Goal: Information Seeking & Learning: Learn about a topic

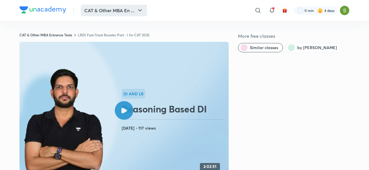
click at [102, 13] on button "CAT & Other MBA En ..." at bounding box center [114, 11] width 66 height 12
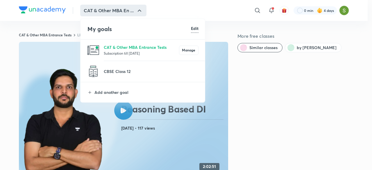
click at [114, 52] on p "Subscription till 8 Feb 2026" at bounding box center [141, 53] width 75 height 6
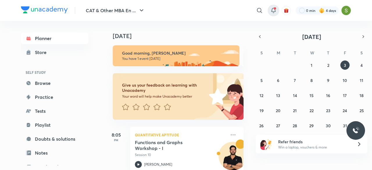
click at [275, 9] on span at bounding box center [275, 8] width 2 height 2
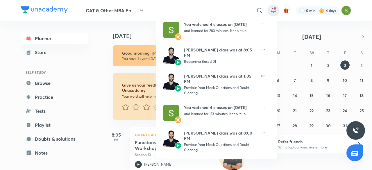
click at [95, 80] on div at bounding box center [186, 85] width 372 height 170
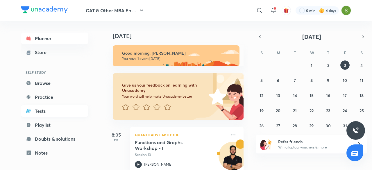
scroll to position [63, 0]
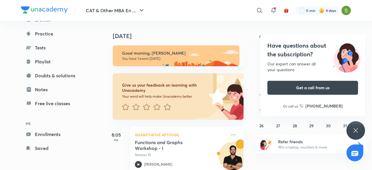
click at [355, 132] on icon at bounding box center [355, 130] width 7 height 7
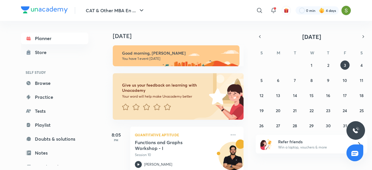
scroll to position [13, 0]
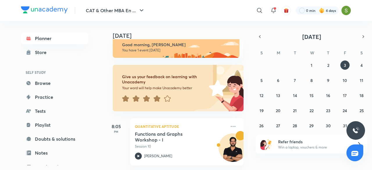
click at [158, 95] on icon at bounding box center [156, 98] width 7 height 6
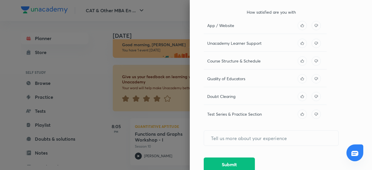
scroll to position [83, 0]
click at [223, 162] on button "Submit" at bounding box center [229, 163] width 51 height 14
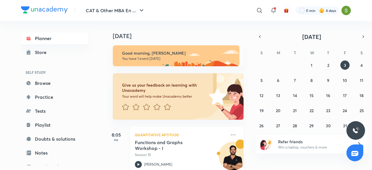
scroll to position [13, 0]
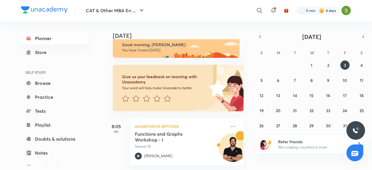
click at [319, 13] on img at bounding box center [322, 11] width 6 height 6
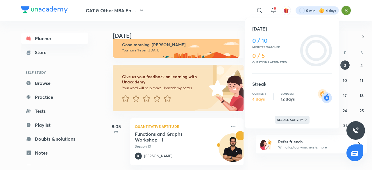
click at [280, 116] on div "See all activity" at bounding box center [292, 120] width 35 height 8
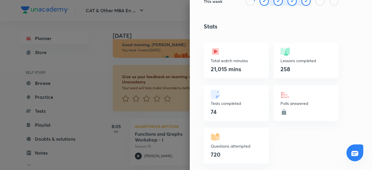
scroll to position [155, 0]
click at [241, 67] on div "21,015 mins" at bounding box center [236, 68] width 51 height 9
click at [220, 116] on div "Tests completed 74" at bounding box center [236, 103] width 65 height 36
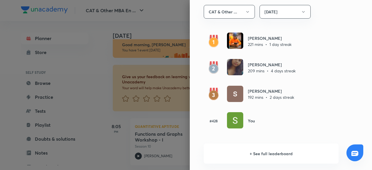
scroll to position [350, 0]
click at [232, 154] on h6 "+ See full leaderboard" at bounding box center [271, 153] width 135 height 20
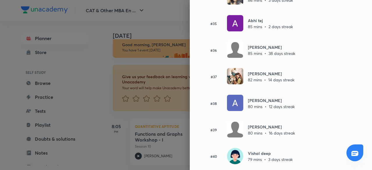
scroll to position [957, 0]
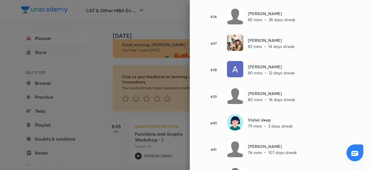
click at [108, 147] on div at bounding box center [186, 85] width 372 height 170
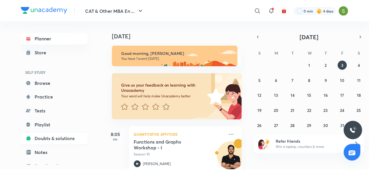
scroll to position [63, 0]
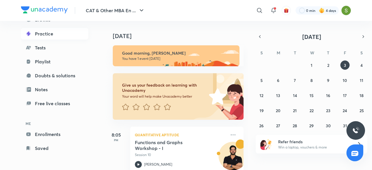
click at [62, 36] on link "Practice" at bounding box center [54, 34] width 67 height 12
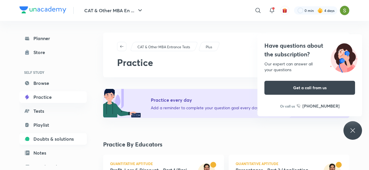
scroll to position [63, 0]
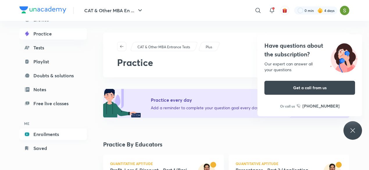
click at [42, 136] on link "Enrollments" at bounding box center [52, 134] width 67 height 12
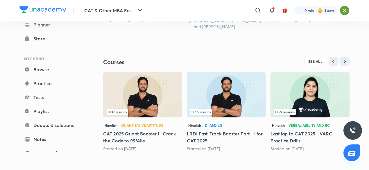
scroll to position [229, 0]
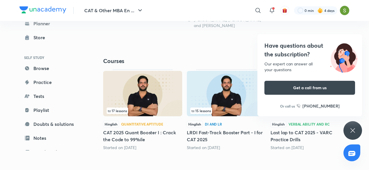
click at [356, 130] on icon at bounding box center [352, 130] width 7 height 7
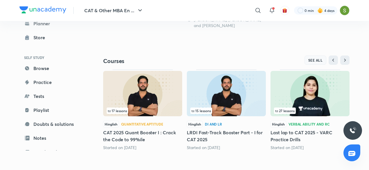
click at [317, 59] on span "SEE ALL" at bounding box center [315, 60] width 15 height 4
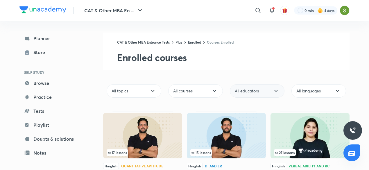
click at [261, 91] on div "All educators" at bounding box center [257, 90] width 55 height 13
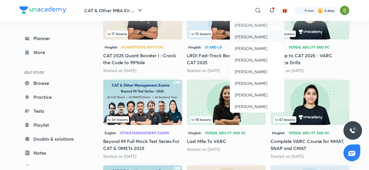
scroll to position [148, 0]
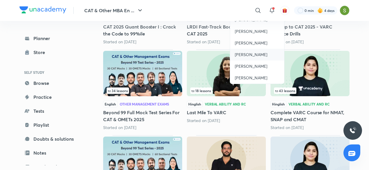
click at [243, 53] on span "[PERSON_NAME]" at bounding box center [251, 55] width 33 height 6
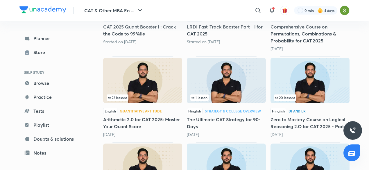
scroll to position [180, 0]
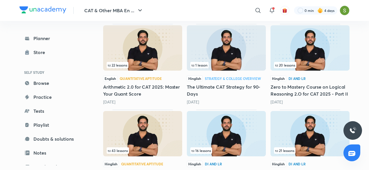
click at [305, 54] on img at bounding box center [309, 47] width 79 height 45
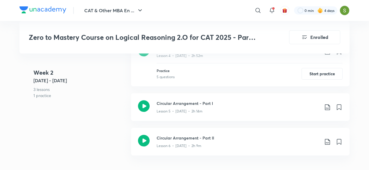
scroll to position [474, 0]
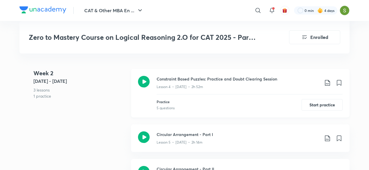
click at [147, 82] on icon at bounding box center [144, 82] width 12 height 12
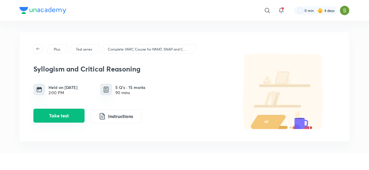
click at [61, 115] on button "Take test" at bounding box center [58, 116] width 51 height 14
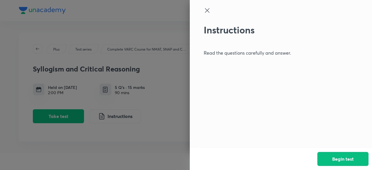
click at [160, 45] on div at bounding box center [186, 85] width 372 height 170
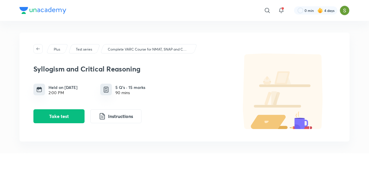
click at [161, 47] on p "Complete VARC Course for NMAT, SNAP and CMAT" at bounding box center [148, 49] width 81 height 5
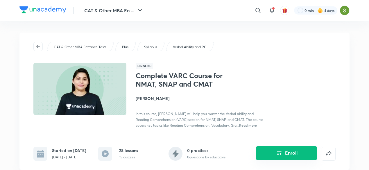
click at [284, 155] on button "Enroll" at bounding box center [286, 153] width 61 height 14
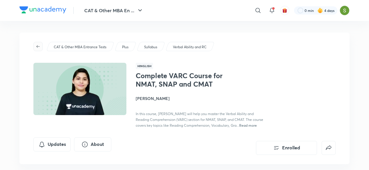
click at [40, 44] on icon "button" at bounding box center [38, 46] width 5 height 5
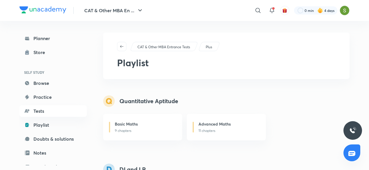
scroll to position [185, 0]
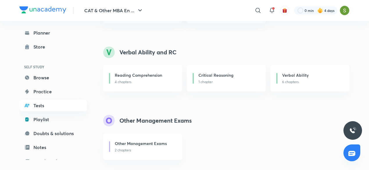
click at [47, 104] on link "Tests" at bounding box center [52, 106] width 67 height 12
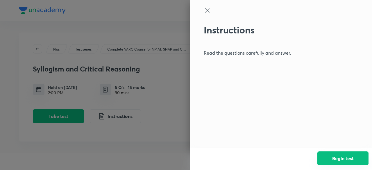
click at [339, 160] on button "Begin test" at bounding box center [342, 158] width 51 height 14
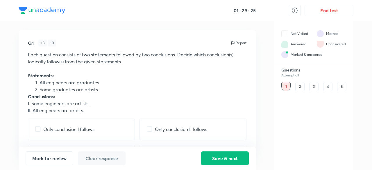
click at [38, 128] on input "checkbox" at bounding box center [39, 129] width 8 height 6
checkbox input "true"
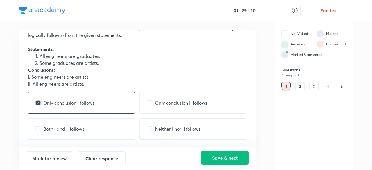
click at [220, 154] on button "Save & next" at bounding box center [225, 158] width 48 height 14
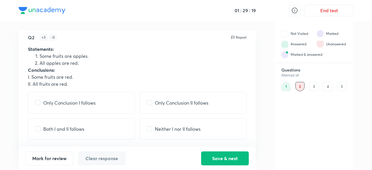
scroll to position [0, 0]
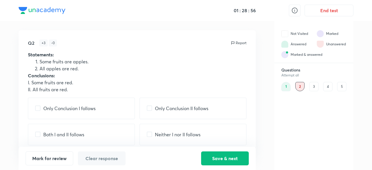
click at [37, 108] on input "checkbox" at bounding box center [39, 108] width 8 height 6
checkbox input "true"
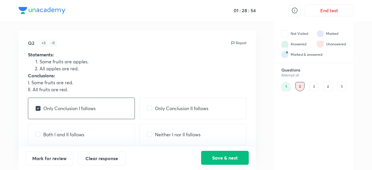
click at [218, 156] on button "Save & next" at bounding box center [225, 158] width 48 height 14
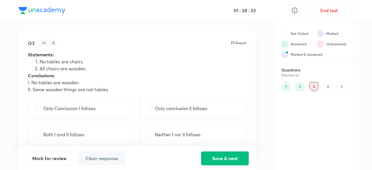
click at [150, 107] on input "checkbox" at bounding box center [151, 108] width 8 height 6
checkbox input "true"
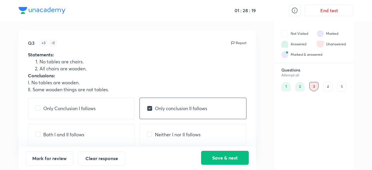
click at [214, 157] on button "Save & next" at bounding box center [225, 158] width 48 height 14
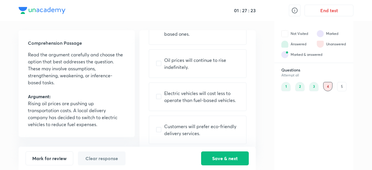
scroll to position [64, 0]
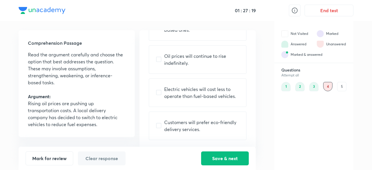
click at [157, 92] on input "checkbox" at bounding box center [160, 93] width 8 height 6
checkbox input "true"
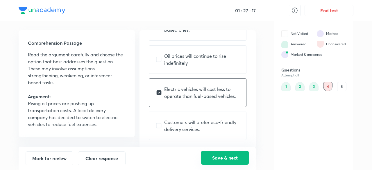
click at [218, 158] on button "Save & next" at bounding box center [225, 158] width 48 height 14
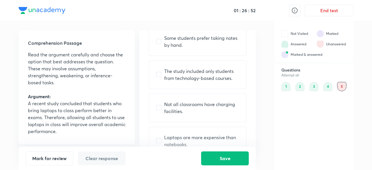
scroll to position [58, 0]
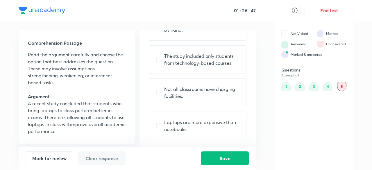
click at [159, 123] on input "checkbox" at bounding box center [160, 126] width 8 height 6
checkbox input "true"
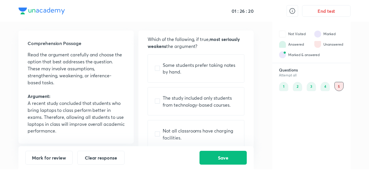
scroll to position [12, 0]
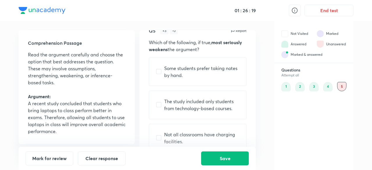
click at [159, 103] on input "checkbox" at bounding box center [160, 105] width 8 height 6
checkbox input "true"
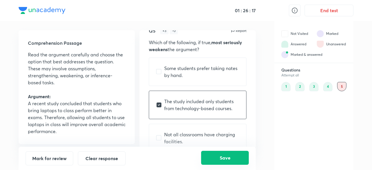
click at [225, 158] on button "Save" at bounding box center [225, 158] width 48 height 14
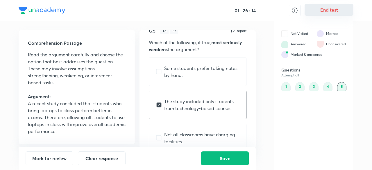
click at [339, 6] on button "End test" at bounding box center [328, 10] width 49 height 12
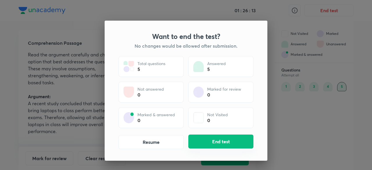
click at [225, 140] on button "End test" at bounding box center [220, 142] width 65 height 14
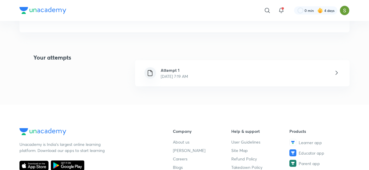
scroll to position [110, 0]
click at [184, 76] on p "Oct 3, 2025, 7:19 AM" at bounding box center [174, 76] width 27 height 6
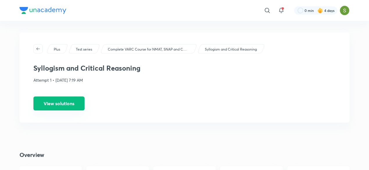
click at [82, 103] on button "View solutions" at bounding box center [58, 103] width 51 height 14
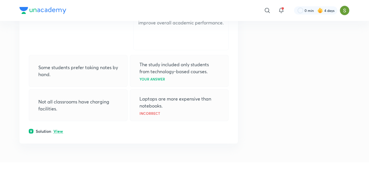
scroll to position [1046, 0]
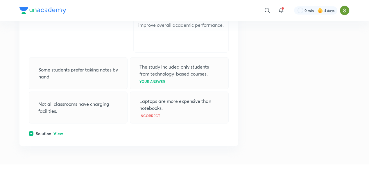
click at [59, 132] on p "View" at bounding box center [58, 134] width 10 height 4
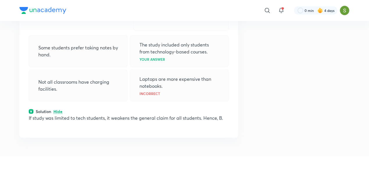
scroll to position [1067, 0]
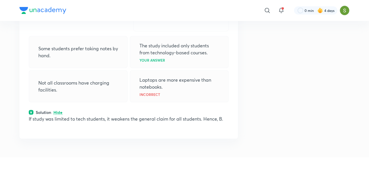
click at [160, 58] on p "Your answer" at bounding box center [152, 59] width 26 height 3
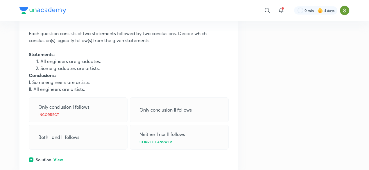
scroll to position [121, 0]
click at [56, 159] on p "View" at bounding box center [58, 160] width 10 height 4
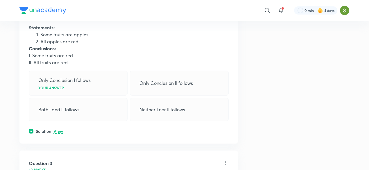
scroll to position [340, 0]
click at [56, 129] on p "View" at bounding box center [58, 131] width 10 height 4
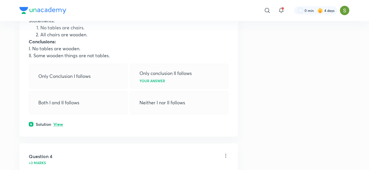
scroll to position [537, 0]
click at [58, 123] on p "View" at bounding box center [58, 124] width 10 height 4
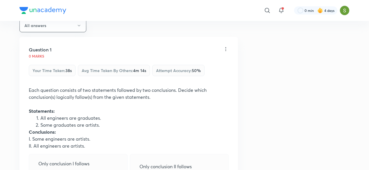
scroll to position [0, 0]
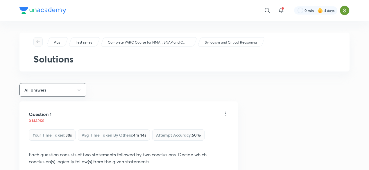
click at [35, 45] on button "button" at bounding box center [37, 41] width 9 height 9
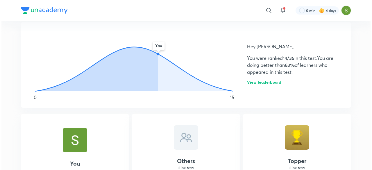
scroll to position [329, 0]
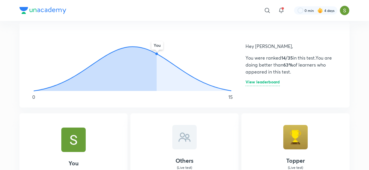
click at [263, 83] on h6 "View leaderboard" at bounding box center [262, 83] width 34 height 6
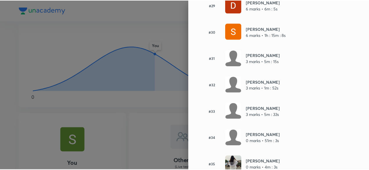
scroll to position [850, 0]
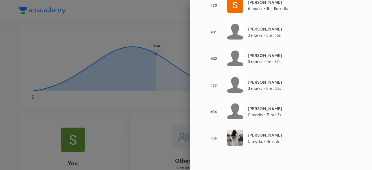
click at [51, 111] on div at bounding box center [186, 85] width 372 height 170
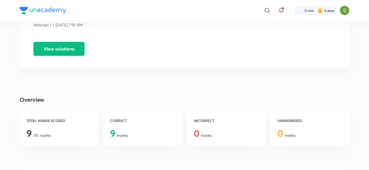
scroll to position [56, 0]
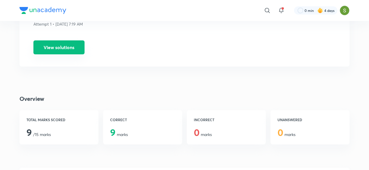
click at [71, 46] on button "View solutions" at bounding box center [58, 47] width 51 height 14
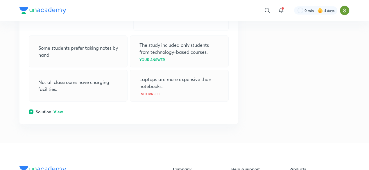
scroll to position [1065, 0]
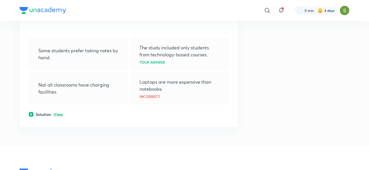
click at [58, 112] on p "View" at bounding box center [58, 114] width 10 height 4
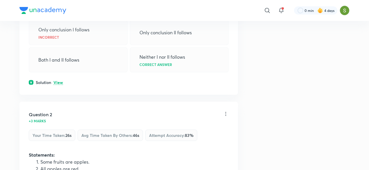
scroll to position [0, 0]
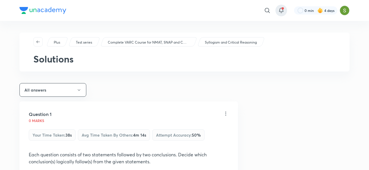
click at [284, 9] on icon at bounding box center [281, 10] width 7 height 7
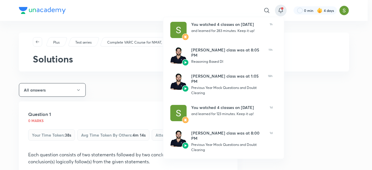
click at [111, 90] on div at bounding box center [186, 85] width 372 height 170
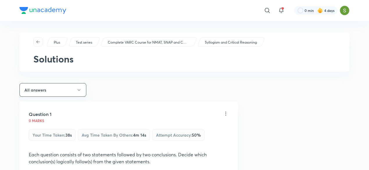
click at [145, 40] on p "Complete VARC Course for NMAT, SNAP and CMAT" at bounding box center [148, 42] width 81 height 5
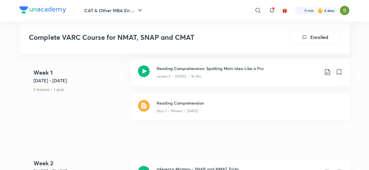
scroll to position [276, 0]
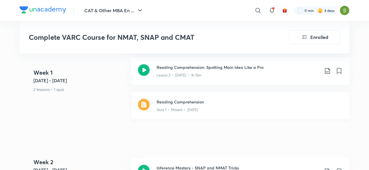
click at [177, 105] on div "Quiz 1 • Missed • Aug 29" at bounding box center [250, 109] width 186 height 8
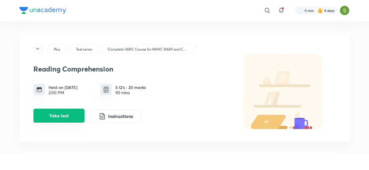
click at [49, 115] on button "Take test" at bounding box center [58, 116] width 51 height 14
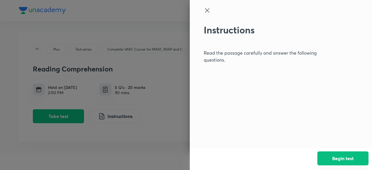
click at [345, 157] on button "Begin test" at bounding box center [342, 158] width 51 height 14
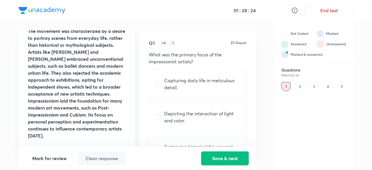
click at [160, 83] on input "checkbox" at bounding box center [160, 84] width 8 height 6
checkbox input "true"
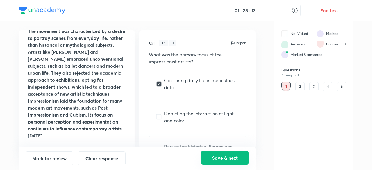
click at [223, 157] on button "Save & next" at bounding box center [225, 158] width 48 height 14
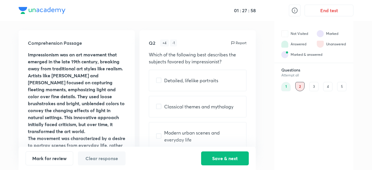
click at [265, 83] on div "Comprehension Passage Impressionism was an art movement that emerged in the lat…" at bounding box center [186, 95] width 335 height 149
click at [288, 86] on div "1" at bounding box center [285, 86] width 9 height 9
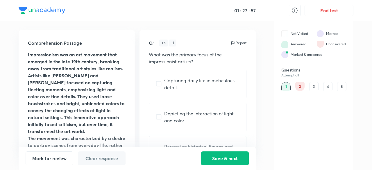
checkbox input "true"
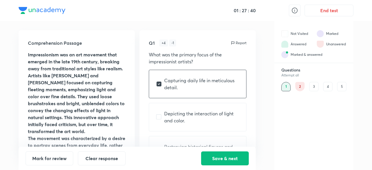
click at [158, 117] on input "checkbox" at bounding box center [160, 117] width 8 height 6
checkbox input "true"
click at [160, 83] on input "checkbox" at bounding box center [160, 84] width 8 height 6
checkbox input "false"
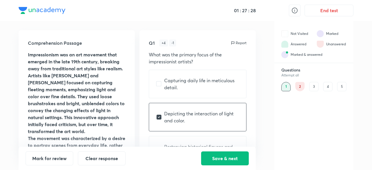
scroll to position [51, 0]
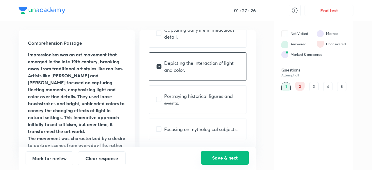
click at [216, 153] on button "Save & next" at bounding box center [225, 158] width 48 height 14
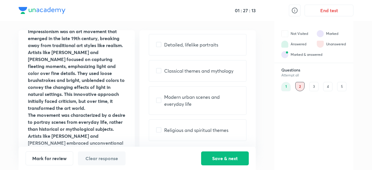
scroll to position [37, 0]
click at [157, 98] on input "checkbox" at bounding box center [160, 100] width 8 height 6
checkbox input "true"
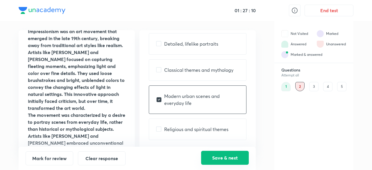
click at [213, 157] on button "Save & next" at bounding box center [225, 158] width 48 height 14
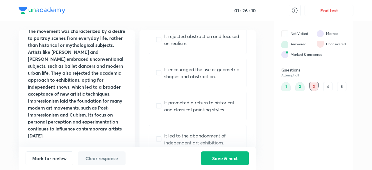
scroll to position [52, 0]
click at [161, 103] on input "checkbox" at bounding box center [160, 105] width 8 height 6
checkbox input "true"
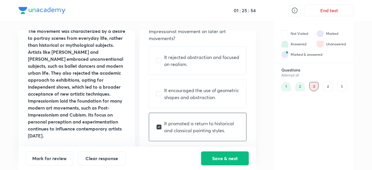
scroll to position [45, 0]
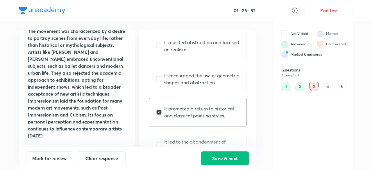
click at [158, 46] on input "checkbox" at bounding box center [160, 46] width 8 height 6
checkbox input "true"
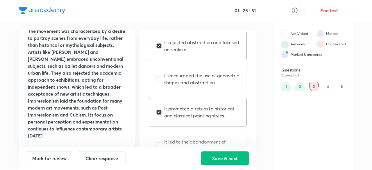
click at [157, 110] on input "checkbox" at bounding box center [160, 112] width 8 height 6
checkbox input "false"
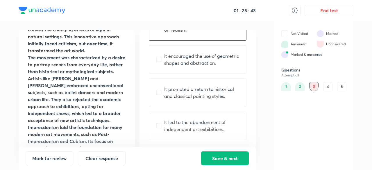
scroll to position [81, 0]
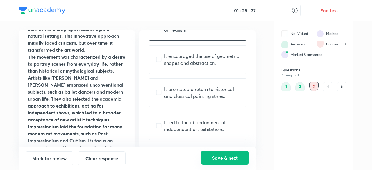
click at [226, 157] on button "Save & next" at bounding box center [225, 158] width 48 height 14
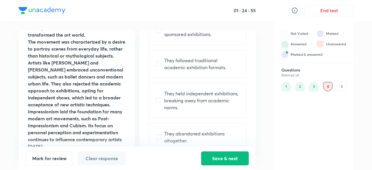
scroll to position [53, 0]
click at [160, 101] on input "checkbox" at bounding box center [160, 100] width 8 height 6
checkbox input "true"
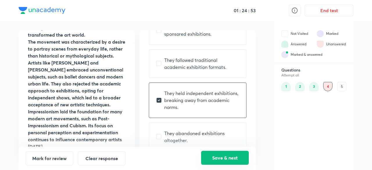
click at [220, 153] on button "Save & next" at bounding box center [225, 158] width 48 height 14
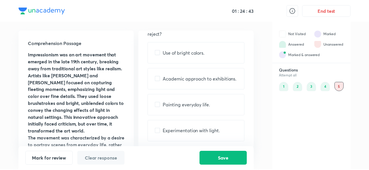
scroll to position [28, 0]
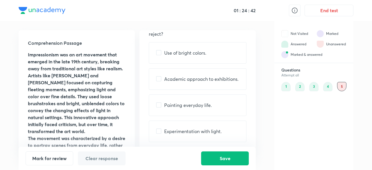
click at [157, 80] on input "checkbox" at bounding box center [160, 79] width 8 height 6
checkbox input "true"
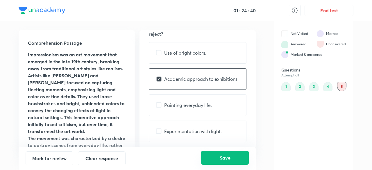
click at [234, 157] on button "Save" at bounding box center [225, 158] width 48 height 14
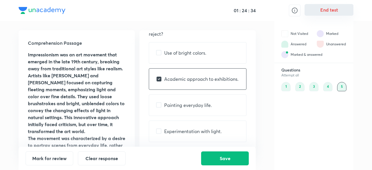
click at [327, 4] on button "End test" at bounding box center [328, 10] width 49 height 12
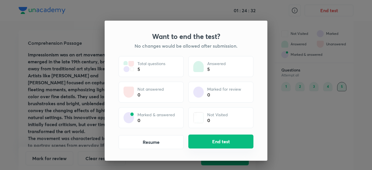
click at [221, 140] on button "End test" at bounding box center [220, 142] width 65 height 14
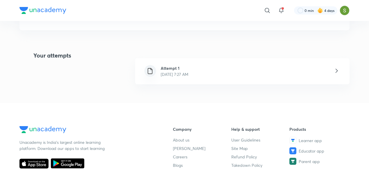
scroll to position [116, 0]
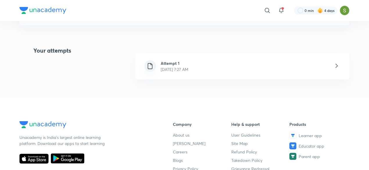
click at [184, 70] on p "Oct 3, 2025, 7:27 AM" at bounding box center [175, 69] width 28 height 6
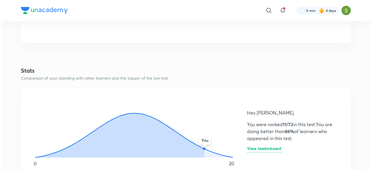
scroll to position [265, 0]
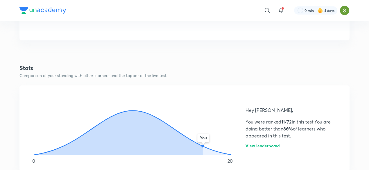
click at [265, 146] on h6 "View leaderboard" at bounding box center [262, 147] width 34 height 6
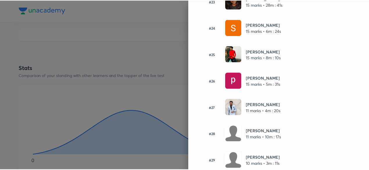
scroll to position [690, 0]
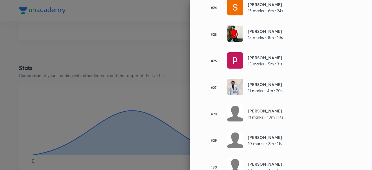
click at [148, 104] on div at bounding box center [186, 85] width 372 height 170
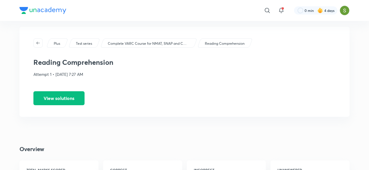
scroll to position [0, 0]
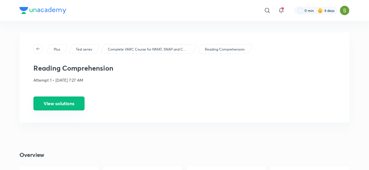
click at [64, 101] on button "View solutions" at bounding box center [58, 103] width 51 height 14
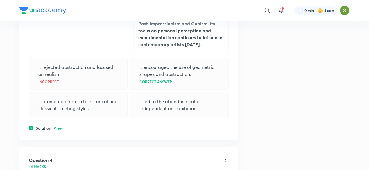
scroll to position [1123, 0]
click at [56, 126] on p "View" at bounding box center [58, 128] width 10 height 4
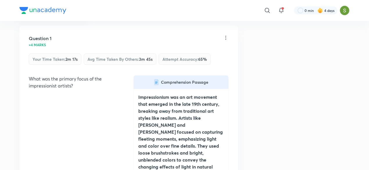
scroll to position [0, 0]
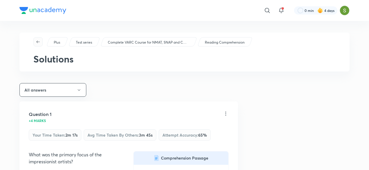
click at [37, 43] on icon "button" at bounding box center [38, 42] width 5 height 5
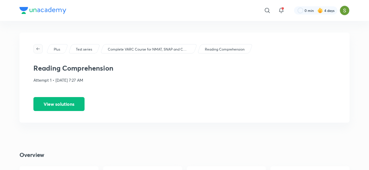
click at [40, 49] on span "button" at bounding box center [38, 48] width 9 height 5
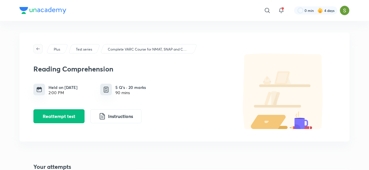
click at [37, 49] on icon "button" at bounding box center [37, 48] width 3 height 3
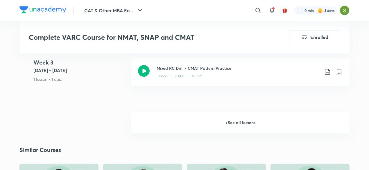
scroll to position [573, 0]
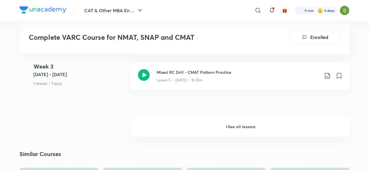
click at [176, 132] on h6 "+ See all lessons" at bounding box center [240, 126] width 218 height 20
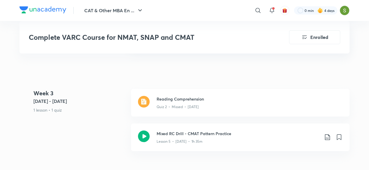
scroll to position [497, 0]
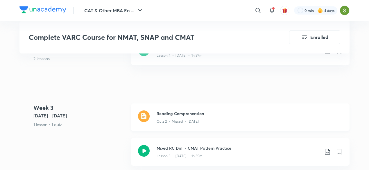
click at [179, 120] on p "Quiz 2 • Missed • Sep 10" at bounding box center [178, 121] width 42 height 5
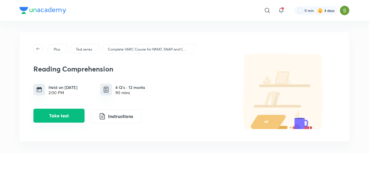
click at [55, 118] on button "Take test" at bounding box center [58, 116] width 51 height 14
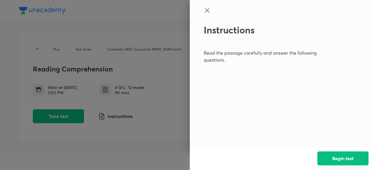
click at [333, 157] on button "Begin test" at bounding box center [342, 158] width 51 height 14
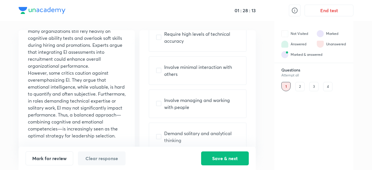
scroll to position [51, 0]
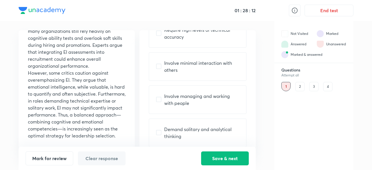
click at [157, 98] on input "checkbox" at bounding box center [160, 100] width 8 height 6
checkbox input "true"
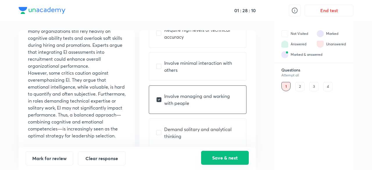
click at [215, 157] on button "Save & next" at bounding box center [225, 158] width 48 height 14
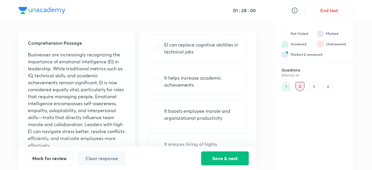
scroll to position [36, 0]
click at [162, 115] on input "checkbox" at bounding box center [160, 114] width 8 height 6
checkbox input "true"
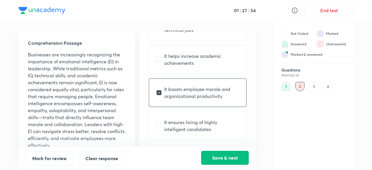
click at [225, 155] on button "Save & next" at bounding box center [225, 158] width 48 height 14
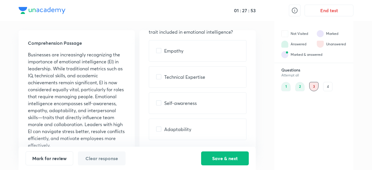
scroll to position [0, 0]
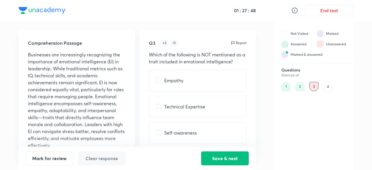
click at [155, 110] on div "Technical Expertise" at bounding box center [198, 106] width 98 height 21
checkbox input "true"
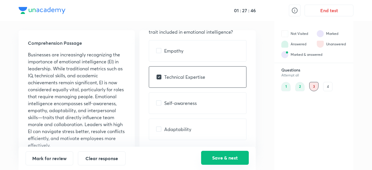
click at [220, 157] on button "Save & next" at bounding box center [225, 158] width 48 height 14
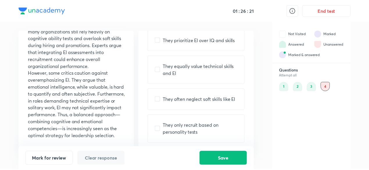
scroll to position [41, 0]
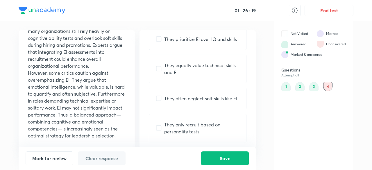
click at [159, 96] on input "checkbox" at bounding box center [160, 99] width 8 height 6
checkbox input "true"
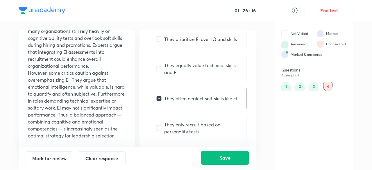
click at [220, 156] on button "Save" at bounding box center [225, 158] width 48 height 14
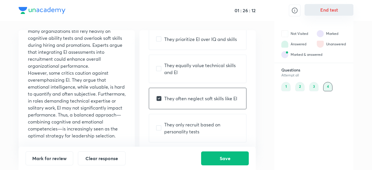
click at [335, 11] on button "End test" at bounding box center [328, 10] width 49 height 12
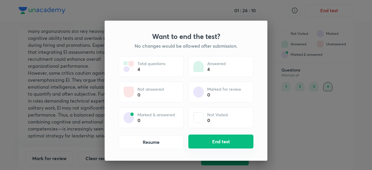
click at [228, 138] on button "End test" at bounding box center [220, 142] width 65 height 14
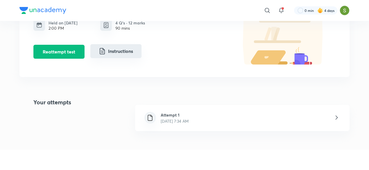
scroll to position [65, 0]
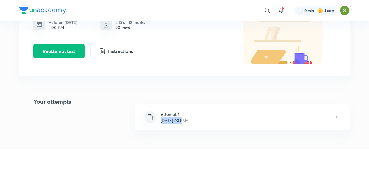
drag, startPoint x: 182, startPoint y: 108, endPoint x: 182, endPoint y: 119, distance: 11.4
click at [182, 119] on div "Attempt 1 Oct 3, 2025, 7:34 AM" at bounding box center [242, 117] width 214 height 26
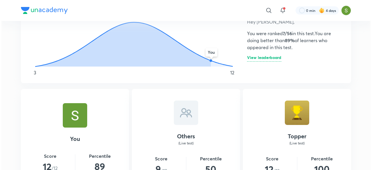
scroll to position [353, 0]
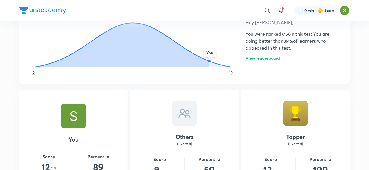
click at [268, 58] on h6 "View leaderboard" at bounding box center [262, 59] width 34 height 6
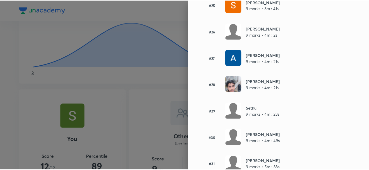
scroll to position [724, 0]
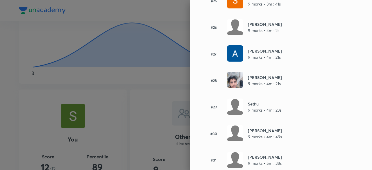
click at [120, 85] on div at bounding box center [186, 85] width 372 height 170
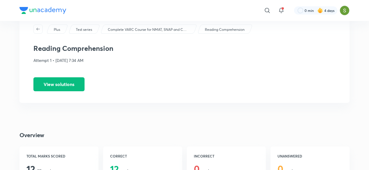
scroll to position [0, 0]
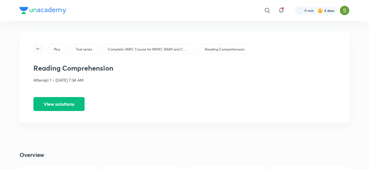
click at [39, 48] on icon "button" at bounding box center [38, 48] width 5 height 5
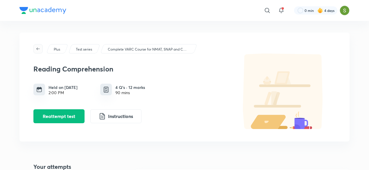
click at [38, 49] on icon "button" at bounding box center [37, 48] width 3 height 3
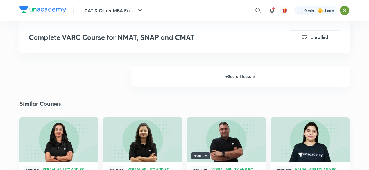
scroll to position [597, 0]
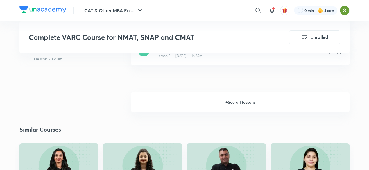
click at [175, 101] on h6 "+ See all lessons" at bounding box center [240, 102] width 218 height 20
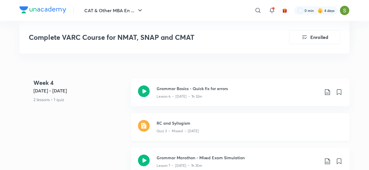
scroll to position [621, 0]
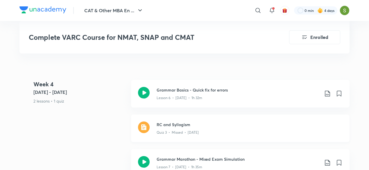
click at [145, 125] on img at bounding box center [144, 127] width 12 height 12
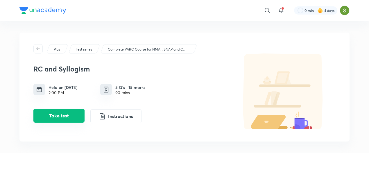
click at [62, 118] on button "Take test" at bounding box center [58, 116] width 51 height 14
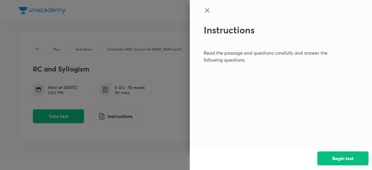
click at [336, 158] on button "Begin test" at bounding box center [342, 158] width 51 height 14
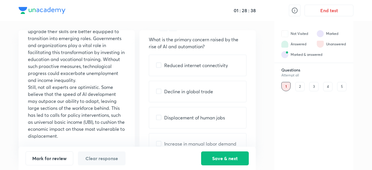
scroll to position [30, 0]
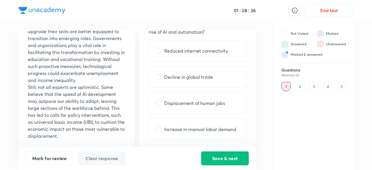
click at [159, 98] on div "Displacement of human jobs" at bounding box center [198, 102] width 98 height 21
checkbox input "true"
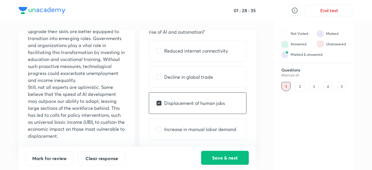
click at [228, 157] on button "Save & next" at bounding box center [225, 158] width 48 height 14
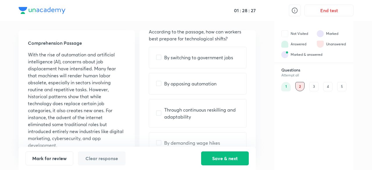
scroll to position [27, 0]
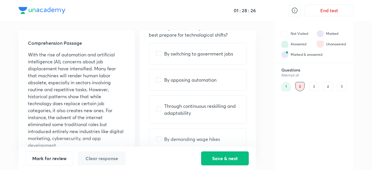
click at [158, 109] on input "checkbox" at bounding box center [160, 110] width 8 height 6
checkbox input "true"
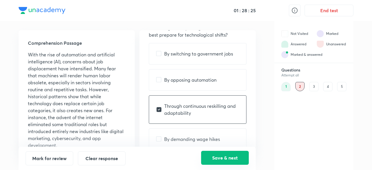
click at [236, 159] on button "Save & next" at bounding box center [225, 158] width 48 height 14
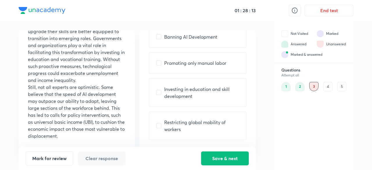
scroll to position [0, 0]
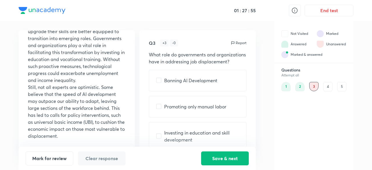
click at [157, 136] on input "checkbox" at bounding box center [160, 136] width 8 height 6
checkbox input "true"
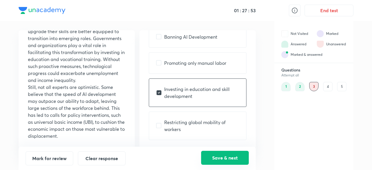
click at [220, 155] on button "Save & next" at bounding box center [225, 158] width 48 height 14
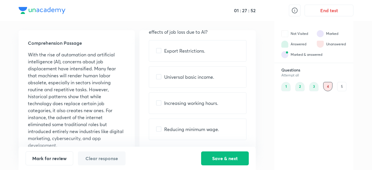
scroll to position [0, 0]
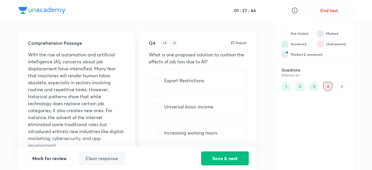
click at [156, 105] on div "Universal basic income." at bounding box center [198, 106] width 98 height 21
checkbox input "true"
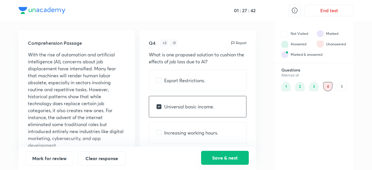
click at [228, 155] on button "Save & next" at bounding box center [225, 158] width 48 height 14
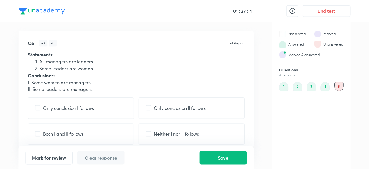
scroll to position [6, 0]
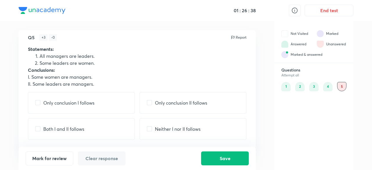
click at [38, 102] on input "checkbox" at bounding box center [39, 103] width 8 height 6
checkbox input "true"
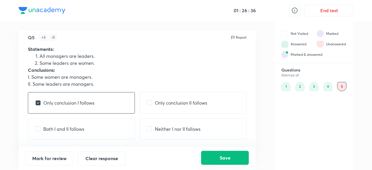
click at [216, 160] on button "Save" at bounding box center [225, 158] width 48 height 14
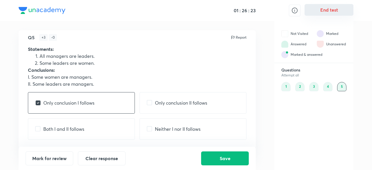
click at [337, 12] on button "End test" at bounding box center [328, 10] width 49 height 12
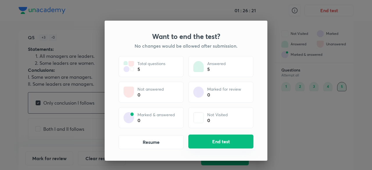
click at [221, 141] on button "End test" at bounding box center [220, 142] width 65 height 14
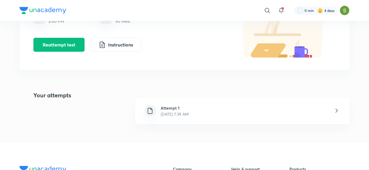
scroll to position [70, 0]
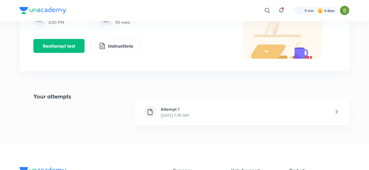
click at [189, 112] on p "Oct 3, 2025, 7:39 AM" at bounding box center [175, 115] width 28 height 6
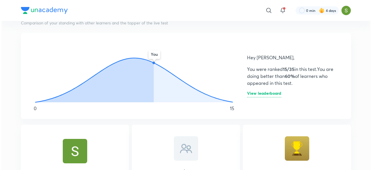
scroll to position [314, 0]
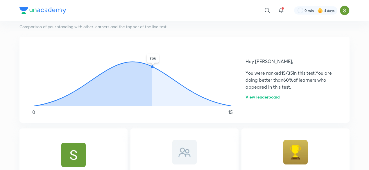
click at [257, 99] on h6 "View leaderboard" at bounding box center [262, 98] width 34 height 6
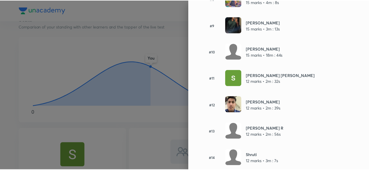
scroll to position [275, 0]
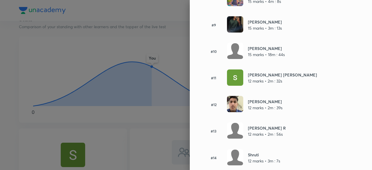
click at [172, 58] on div at bounding box center [186, 85] width 372 height 170
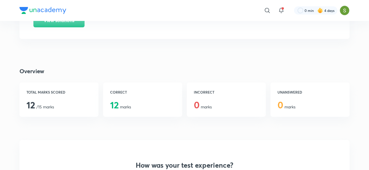
scroll to position [69, 0]
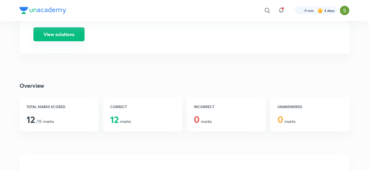
click at [73, 31] on button "View solutions" at bounding box center [58, 34] width 51 height 14
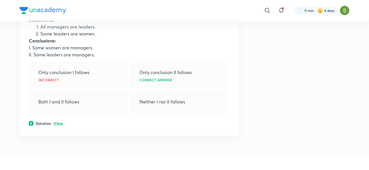
scroll to position [1754, 0]
click at [58, 122] on p "View" at bounding box center [58, 124] width 10 height 4
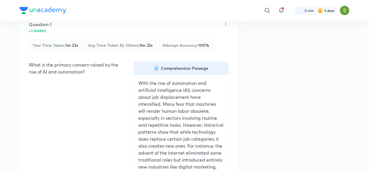
scroll to position [0, 0]
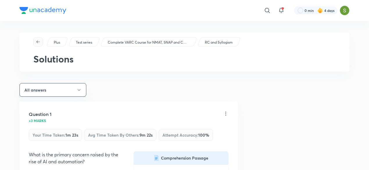
click at [37, 39] on button "button" at bounding box center [37, 41] width 9 height 9
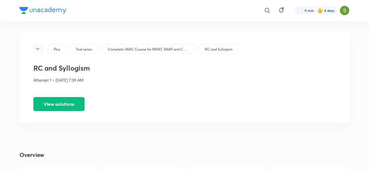
click at [39, 47] on icon "button" at bounding box center [38, 48] width 5 height 5
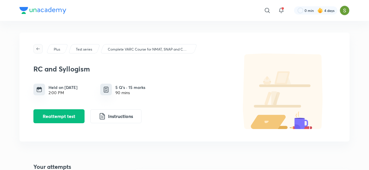
click at [37, 46] on icon "button" at bounding box center [38, 48] width 5 height 5
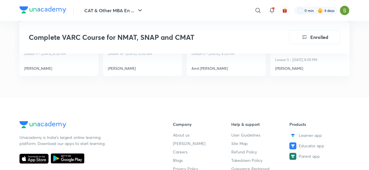
scroll to position [767, 0]
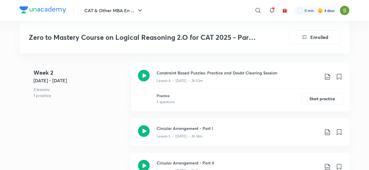
scroll to position [480, 0]
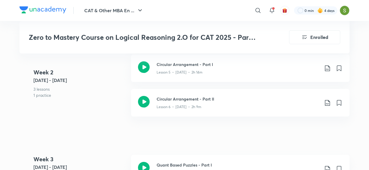
scroll to position [543, 0]
